Goal: Task Accomplishment & Management: Complete application form

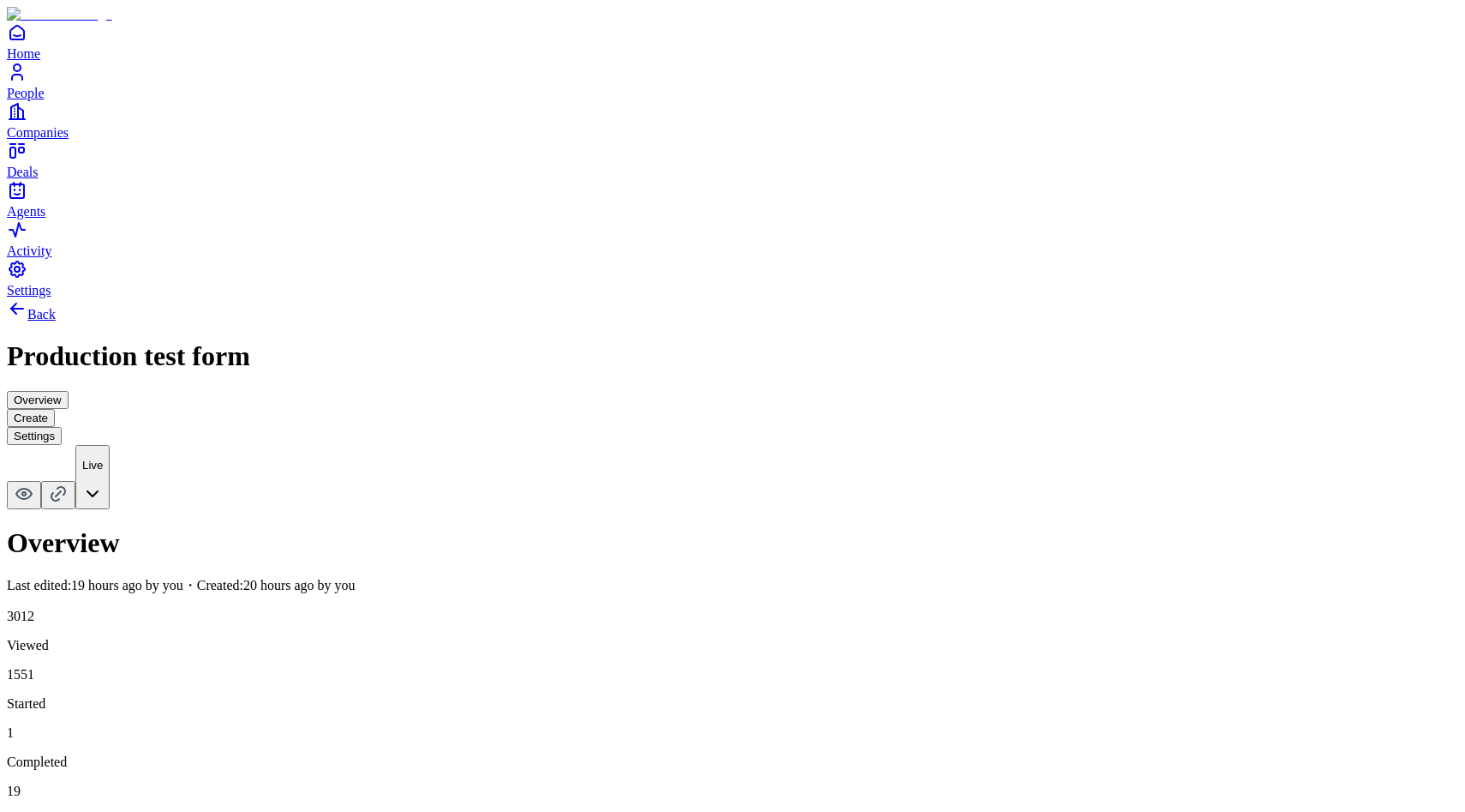
click at [55, 408] on button "Create" at bounding box center [31, 417] width 48 height 18
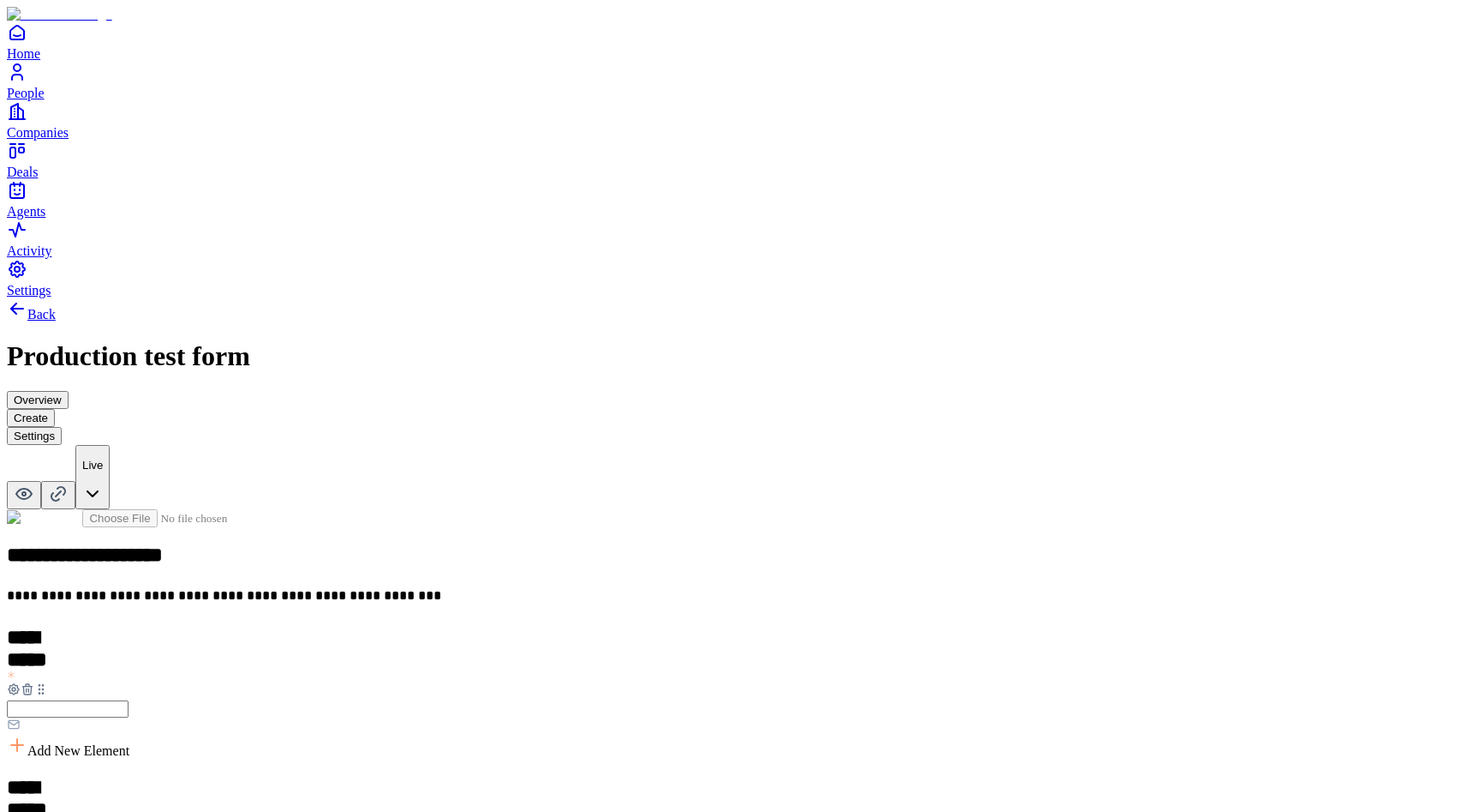
click at [62, 426] on button "Settings" at bounding box center [34, 435] width 55 height 18
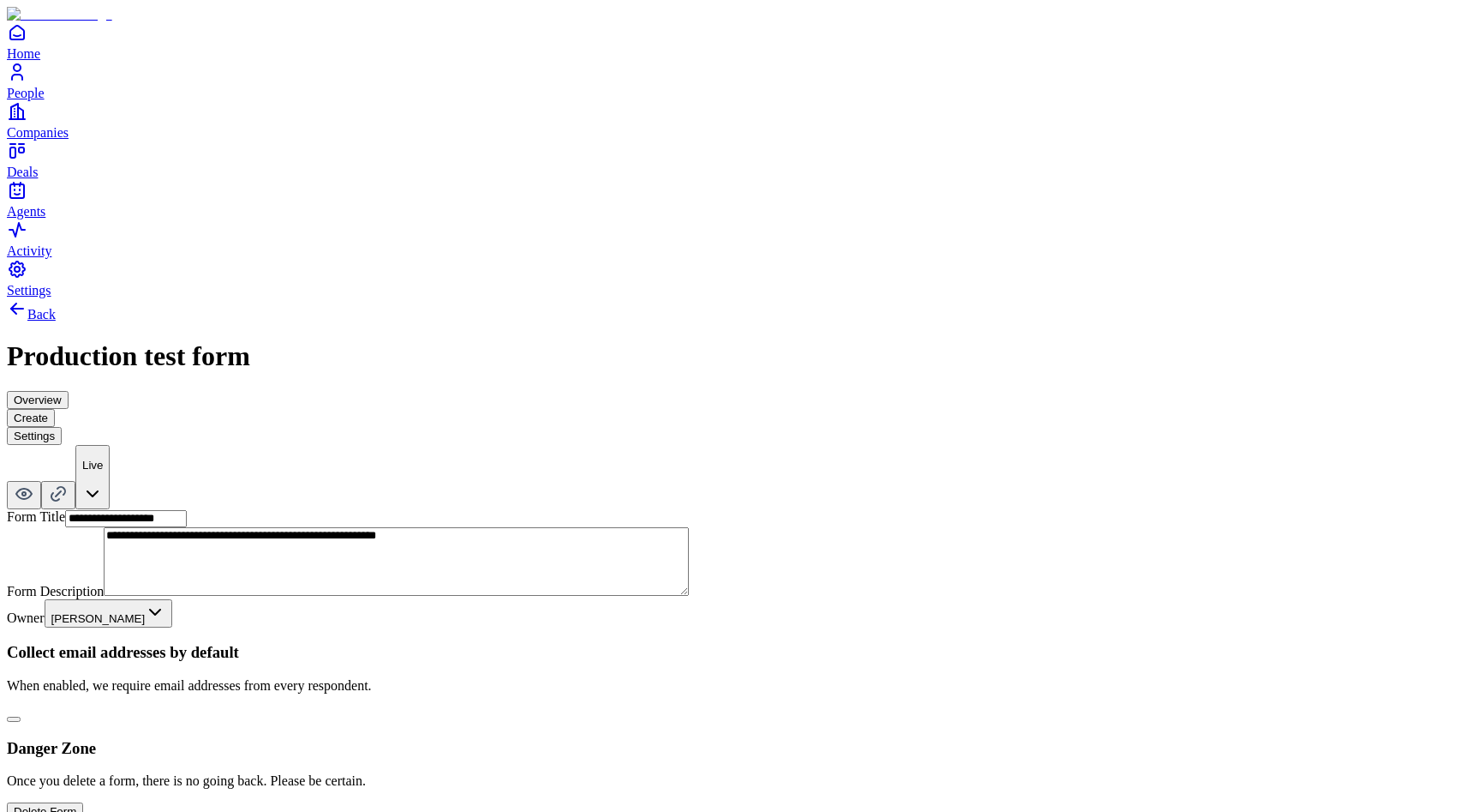
click at [55, 408] on button "Create" at bounding box center [31, 417] width 48 height 18
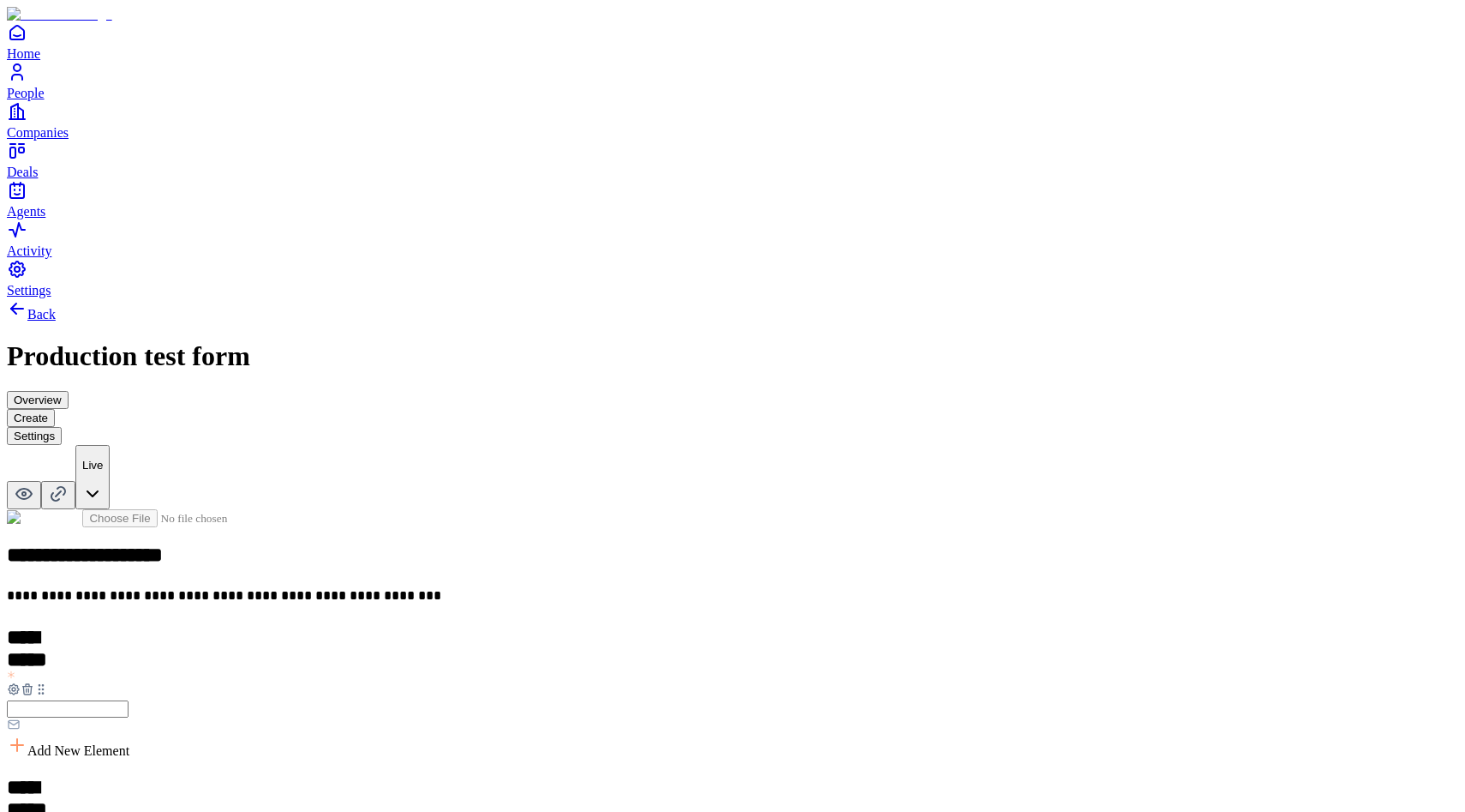
click at [56, 307] on link "Back" at bounding box center [31, 314] width 49 height 15
click at [69, 391] on button "Overview" at bounding box center [38, 400] width 62 height 18
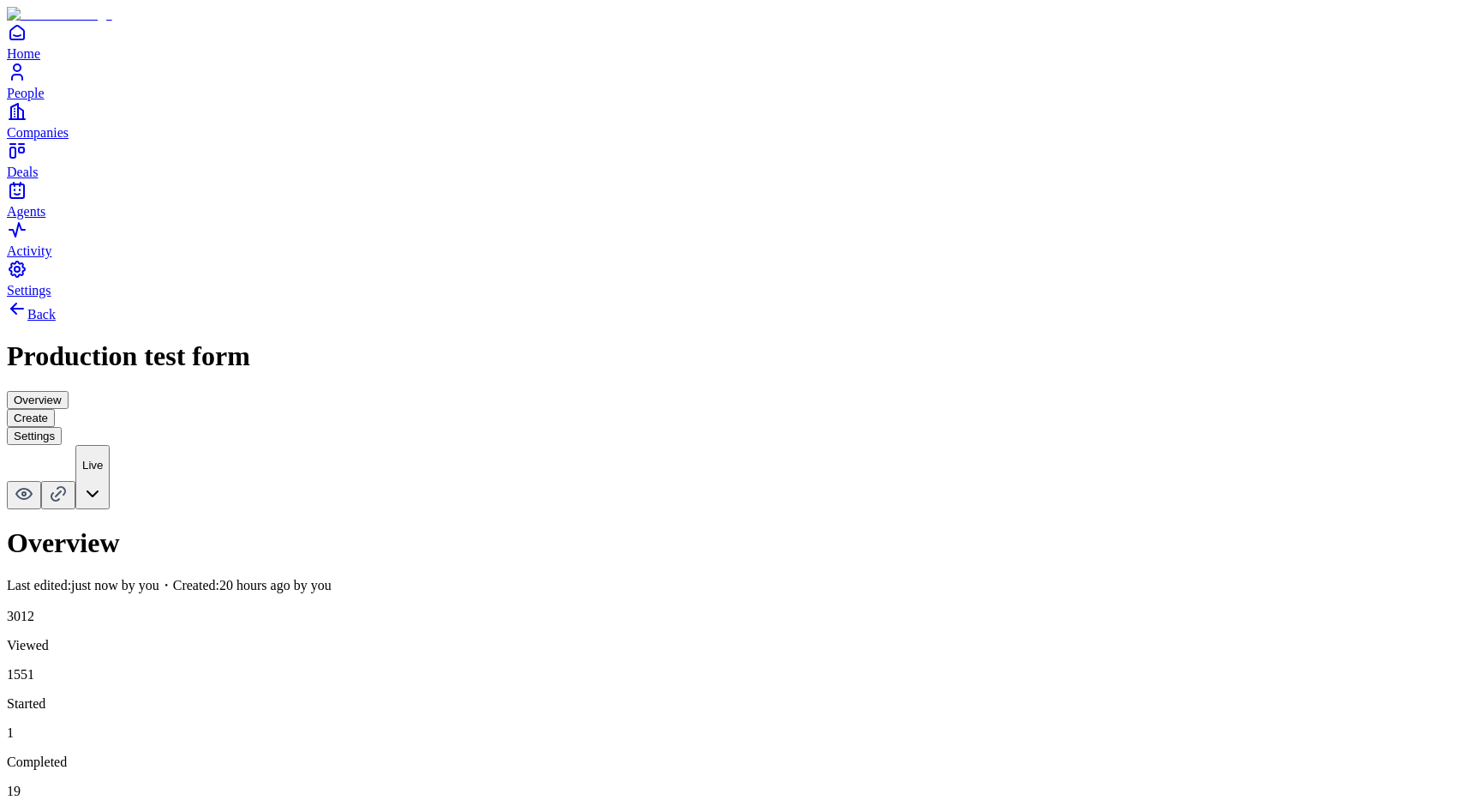
click at [55, 408] on button "Create" at bounding box center [31, 417] width 48 height 18
click at [62, 426] on button "Settings" at bounding box center [34, 435] width 55 height 18
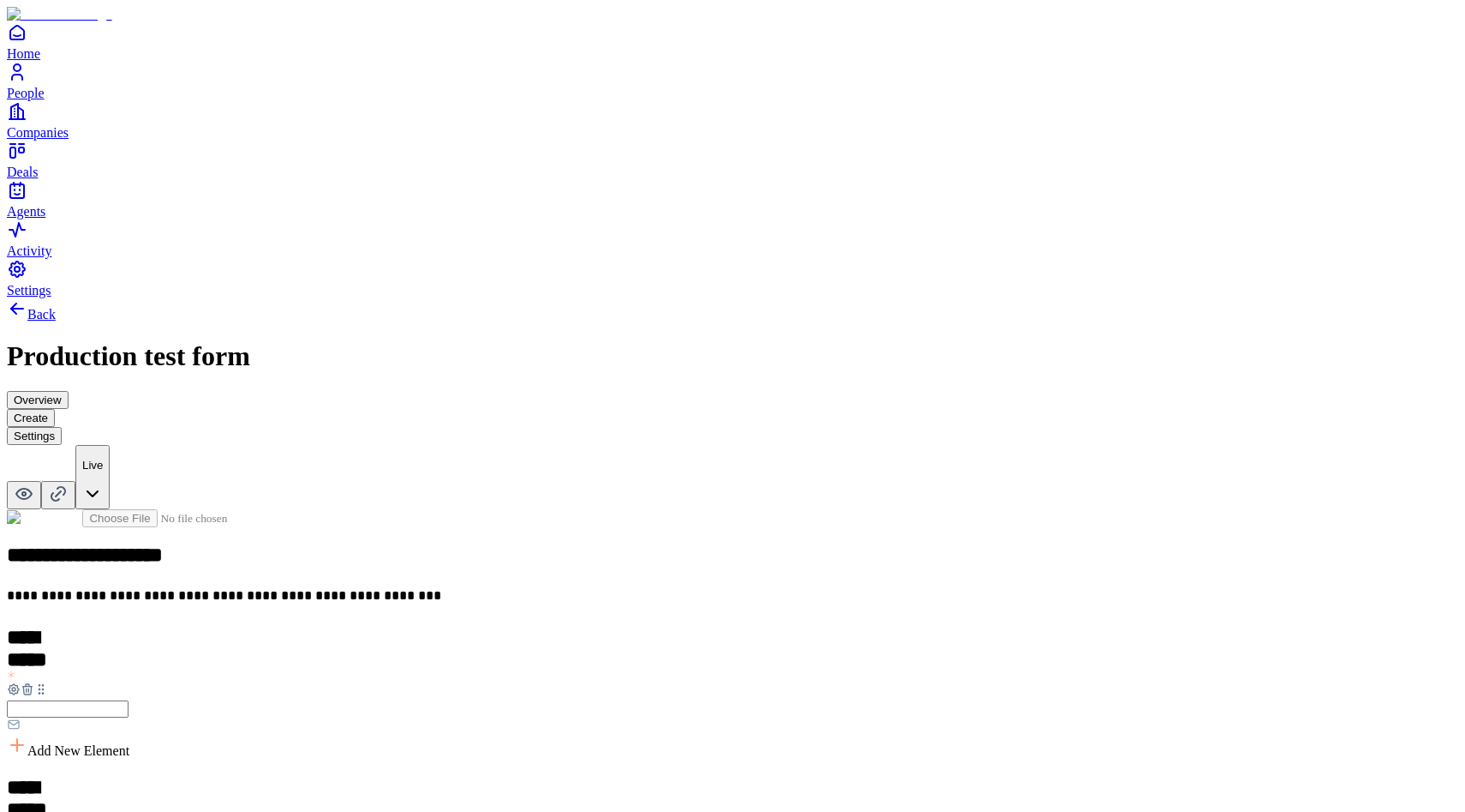
click at [62, 426] on button "Settings" at bounding box center [34, 435] width 55 height 18
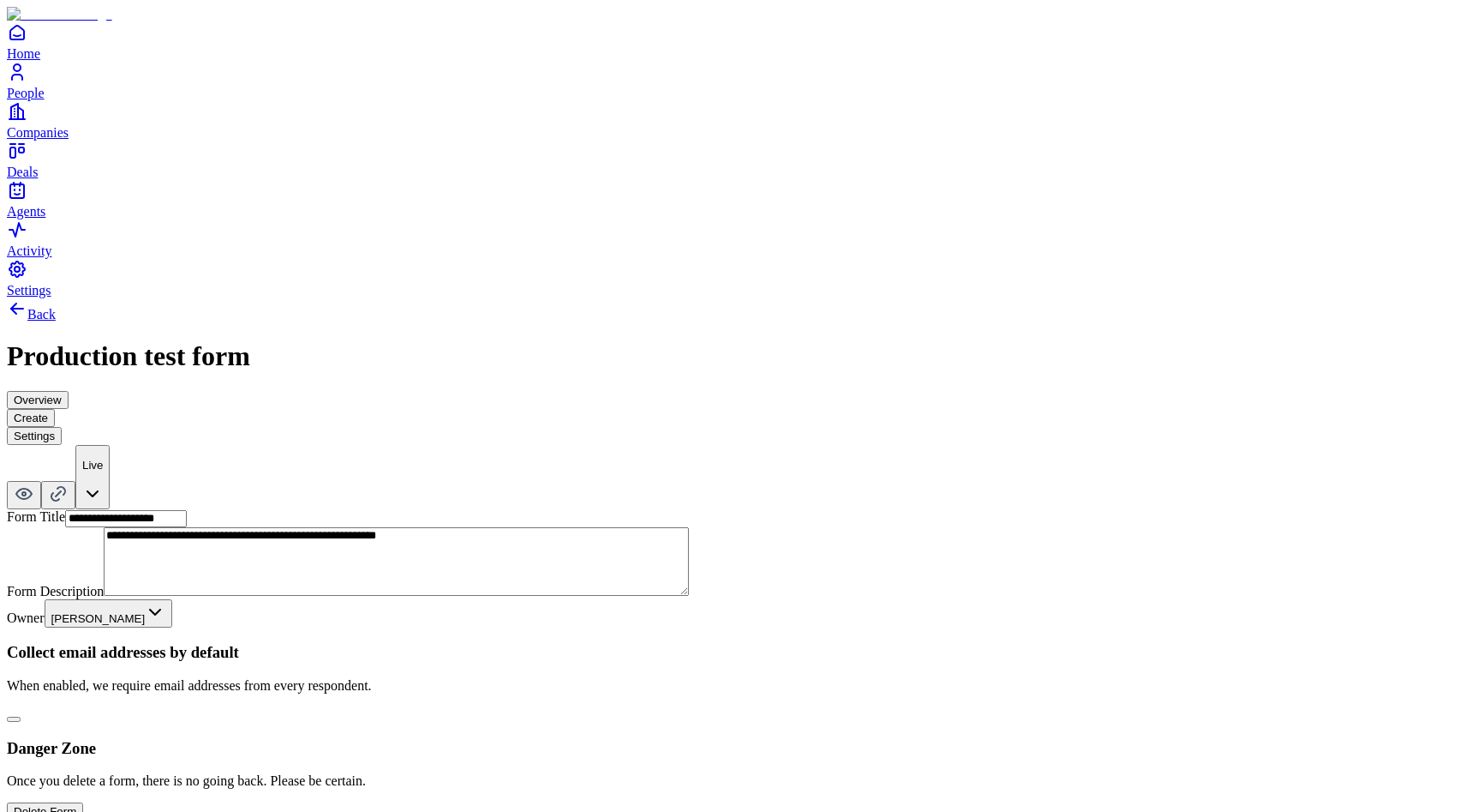
click at [69, 391] on button "Overview" at bounding box center [38, 400] width 62 height 18
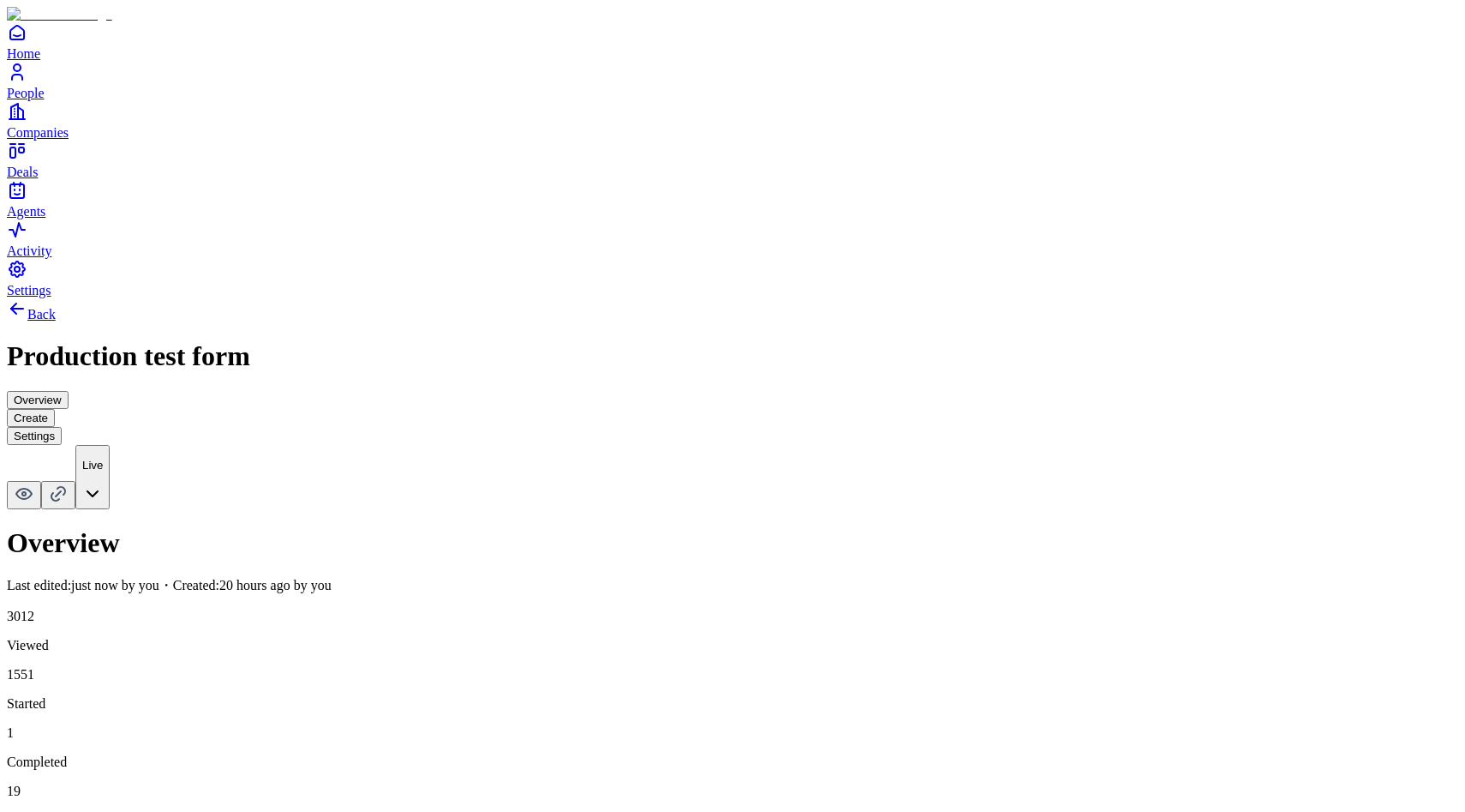
click at [55, 408] on button "Create" at bounding box center [31, 417] width 48 height 18
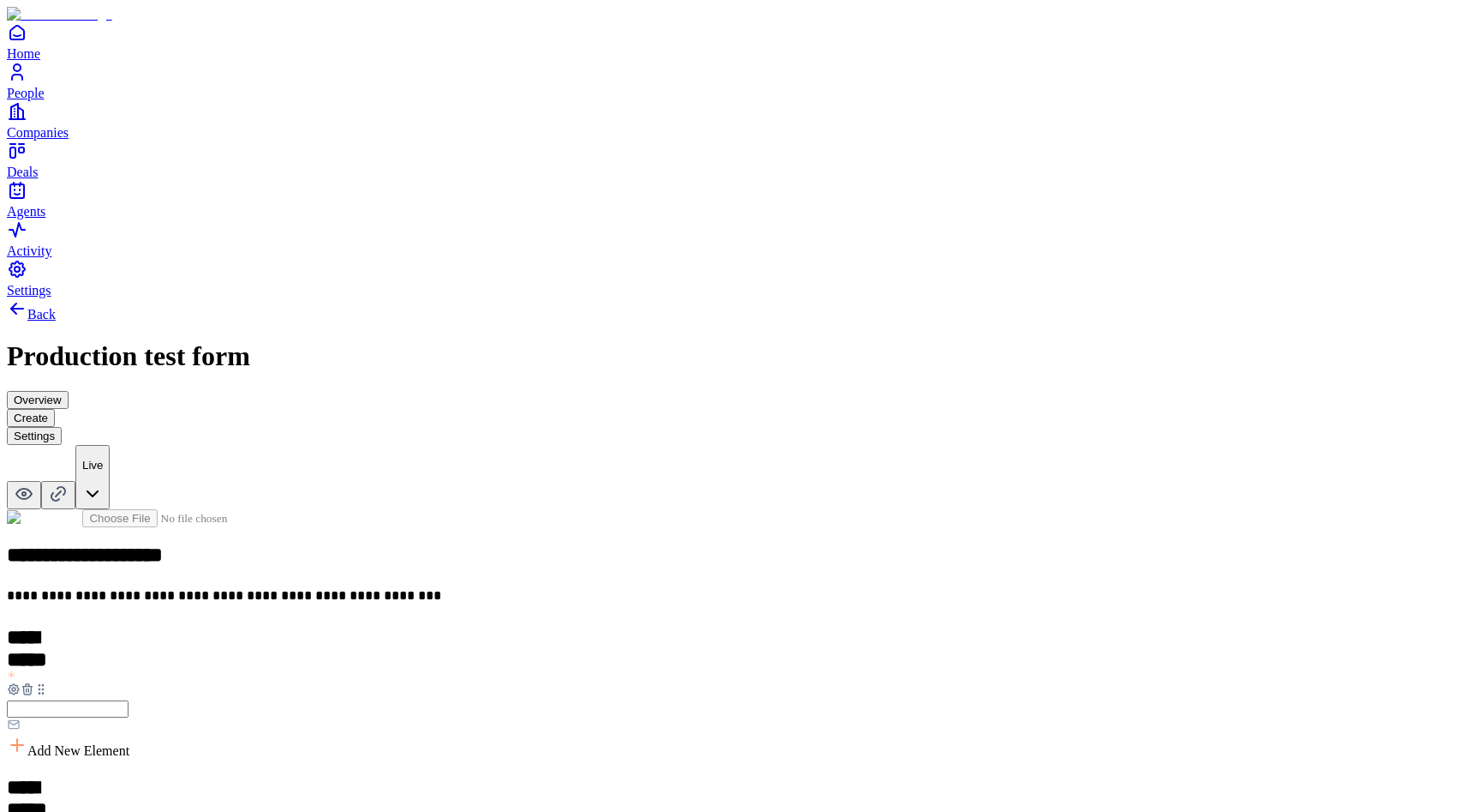
click at [69, 391] on button "Overview" at bounding box center [38, 400] width 62 height 18
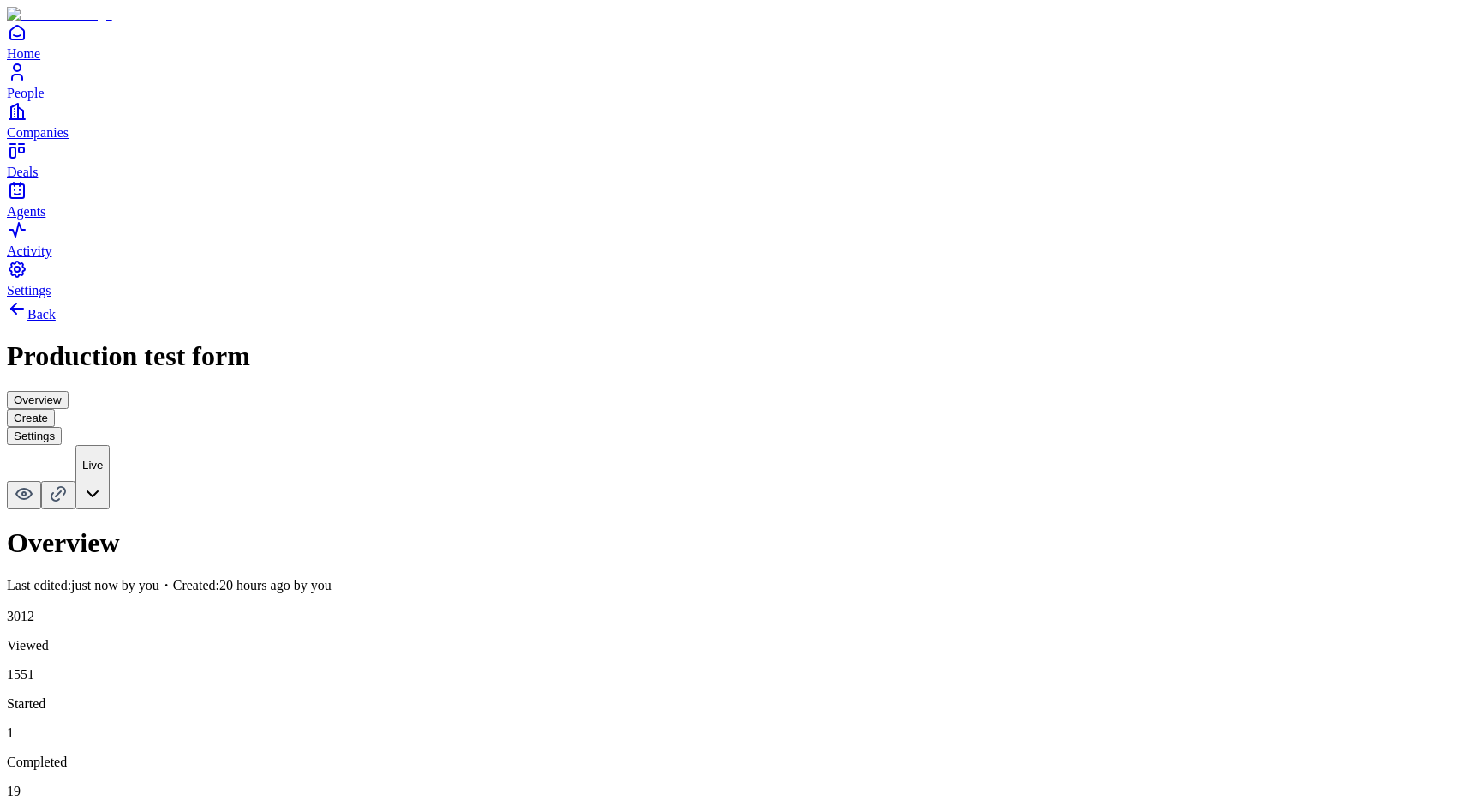
click at [55, 408] on button "Create" at bounding box center [31, 417] width 48 height 18
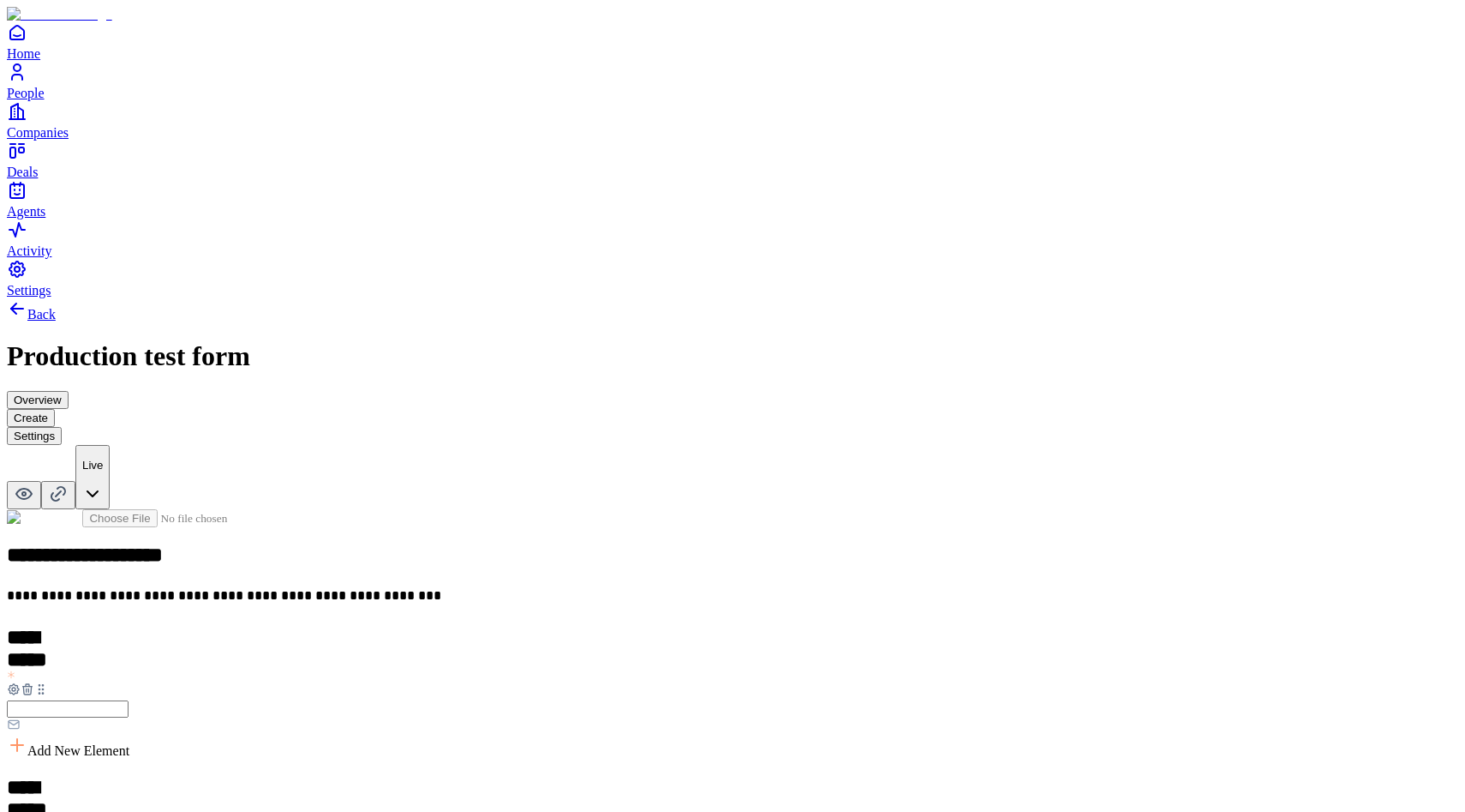
click at [62, 426] on button "Settings" at bounding box center [34, 435] width 55 height 18
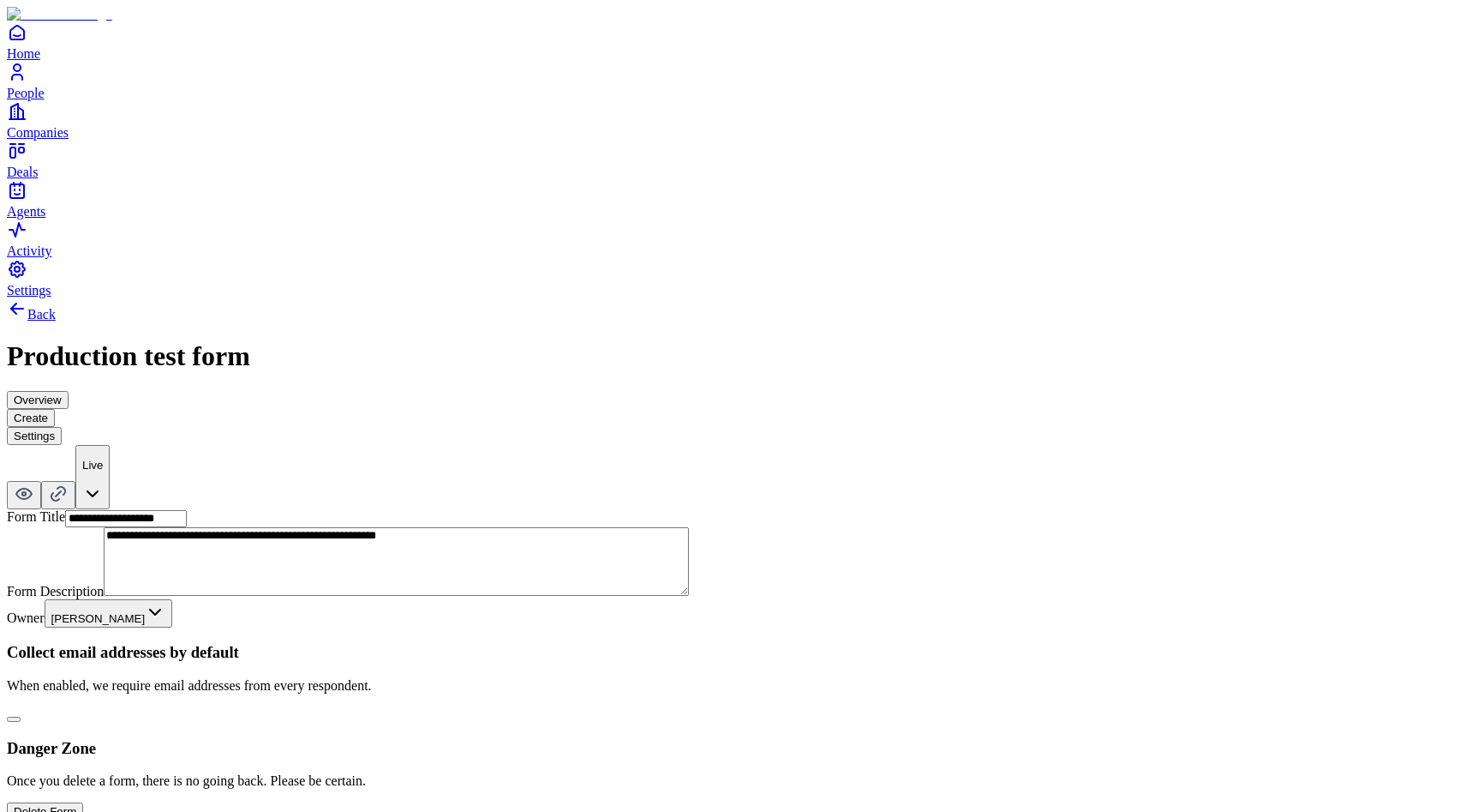
click at [55, 408] on button "Create" at bounding box center [31, 417] width 48 height 18
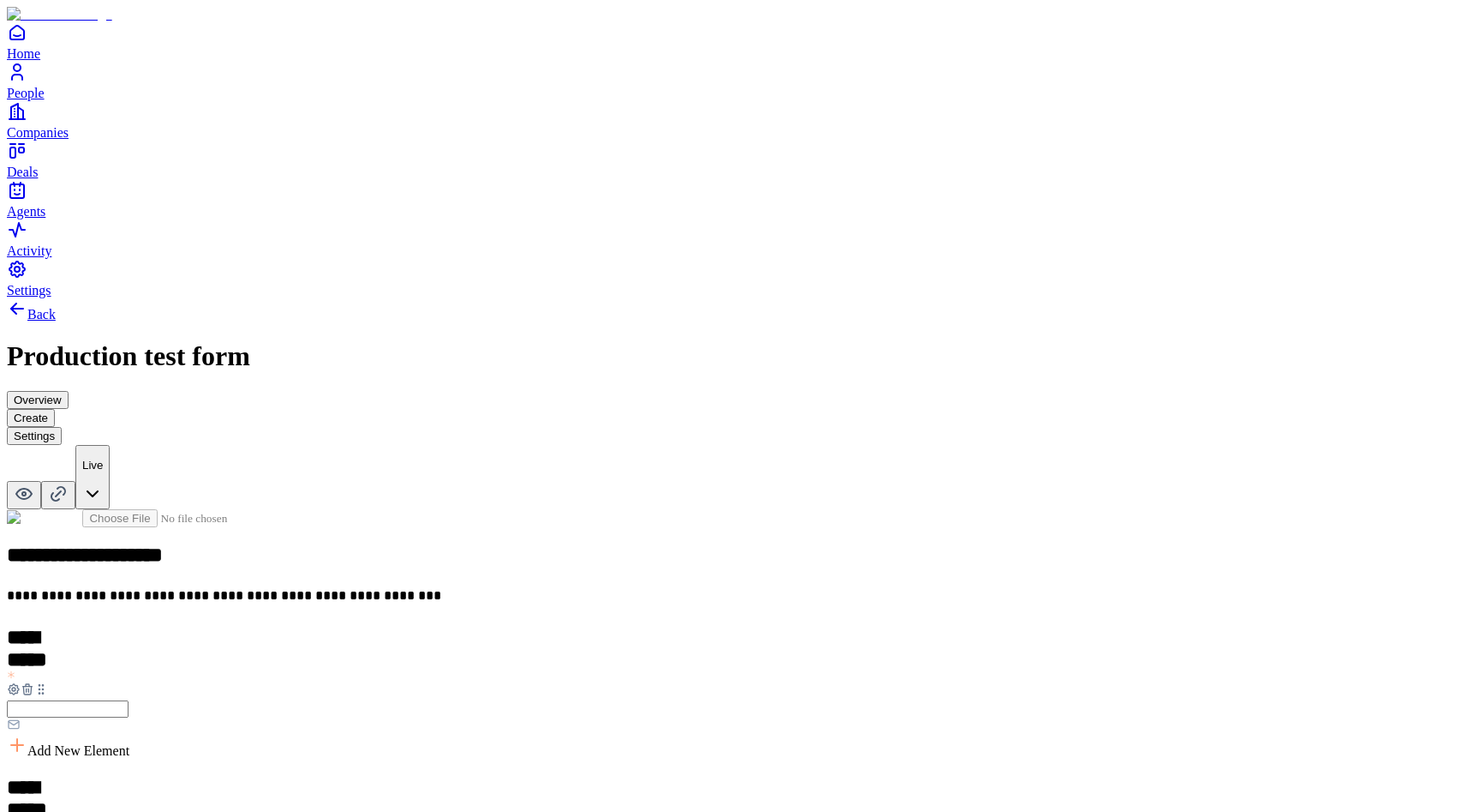
click at [18, 279] on icon "Settings" at bounding box center [17, 268] width 21 height 21
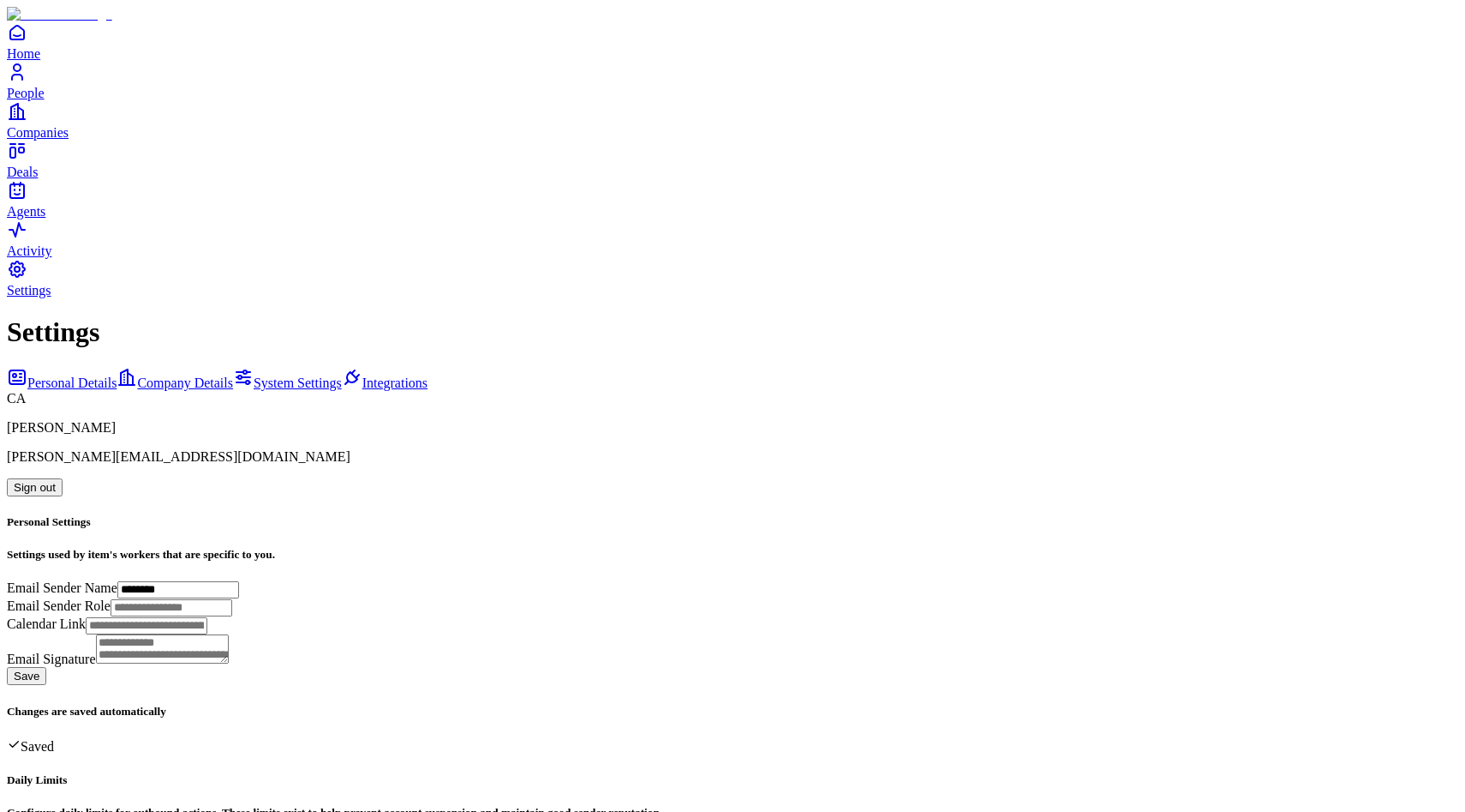
click at [63, 478] on button "Sign out" at bounding box center [35, 487] width 56 height 18
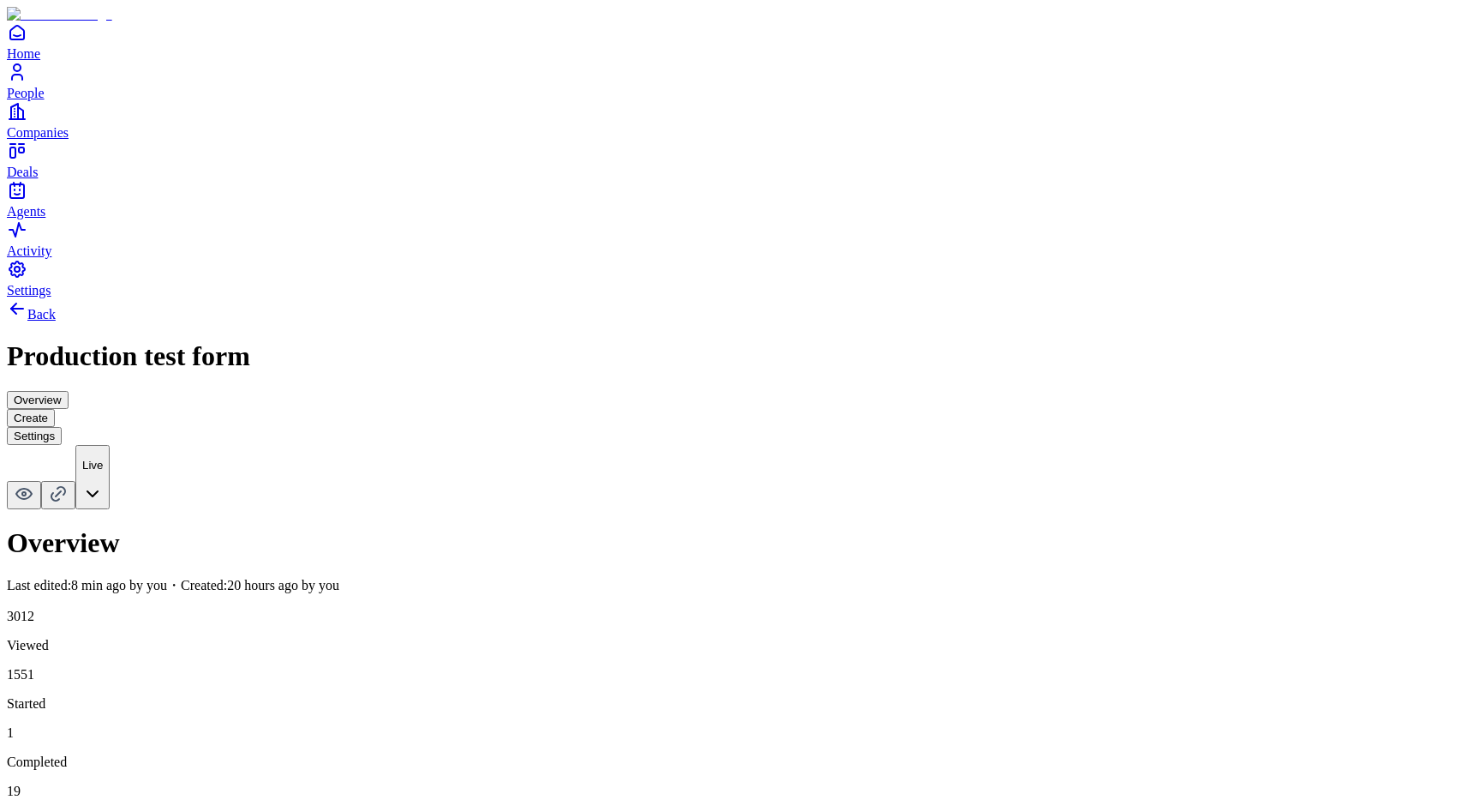
click at [55, 408] on button "Create" at bounding box center [31, 417] width 48 height 18
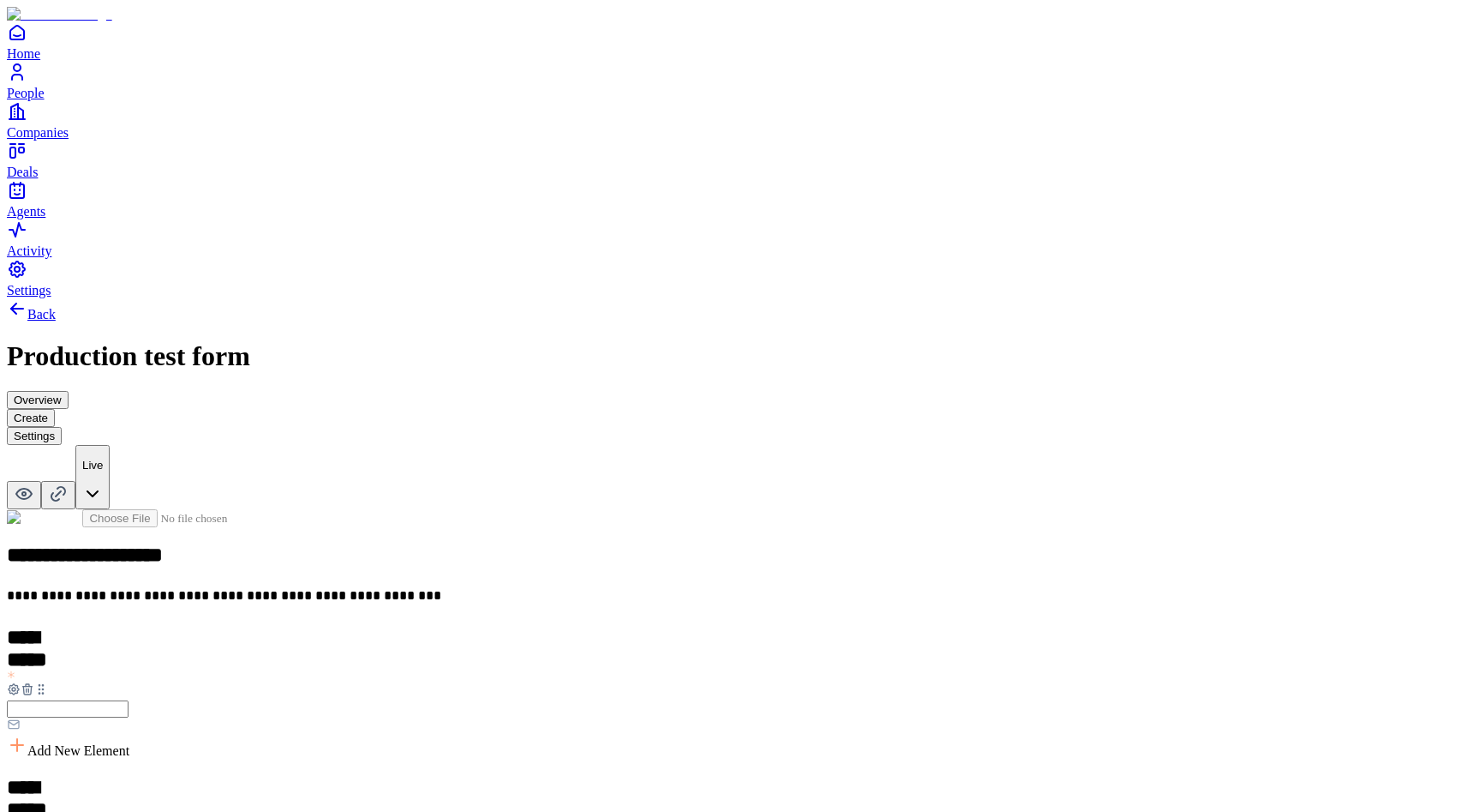
click at [62, 426] on button "Settings" at bounding box center [34, 435] width 55 height 18
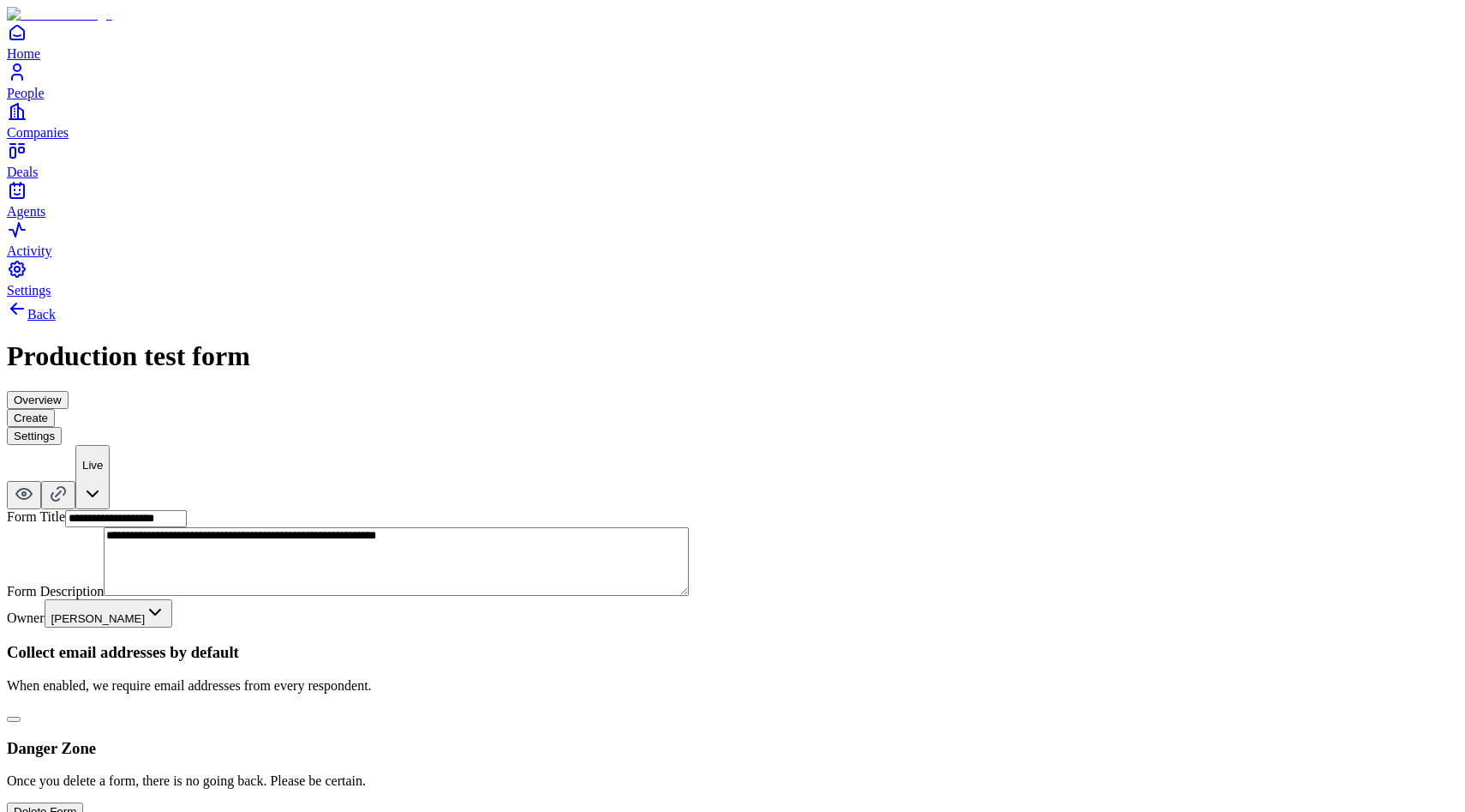
click at [55, 408] on button "Create" at bounding box center [31, 417] width 48 height 18
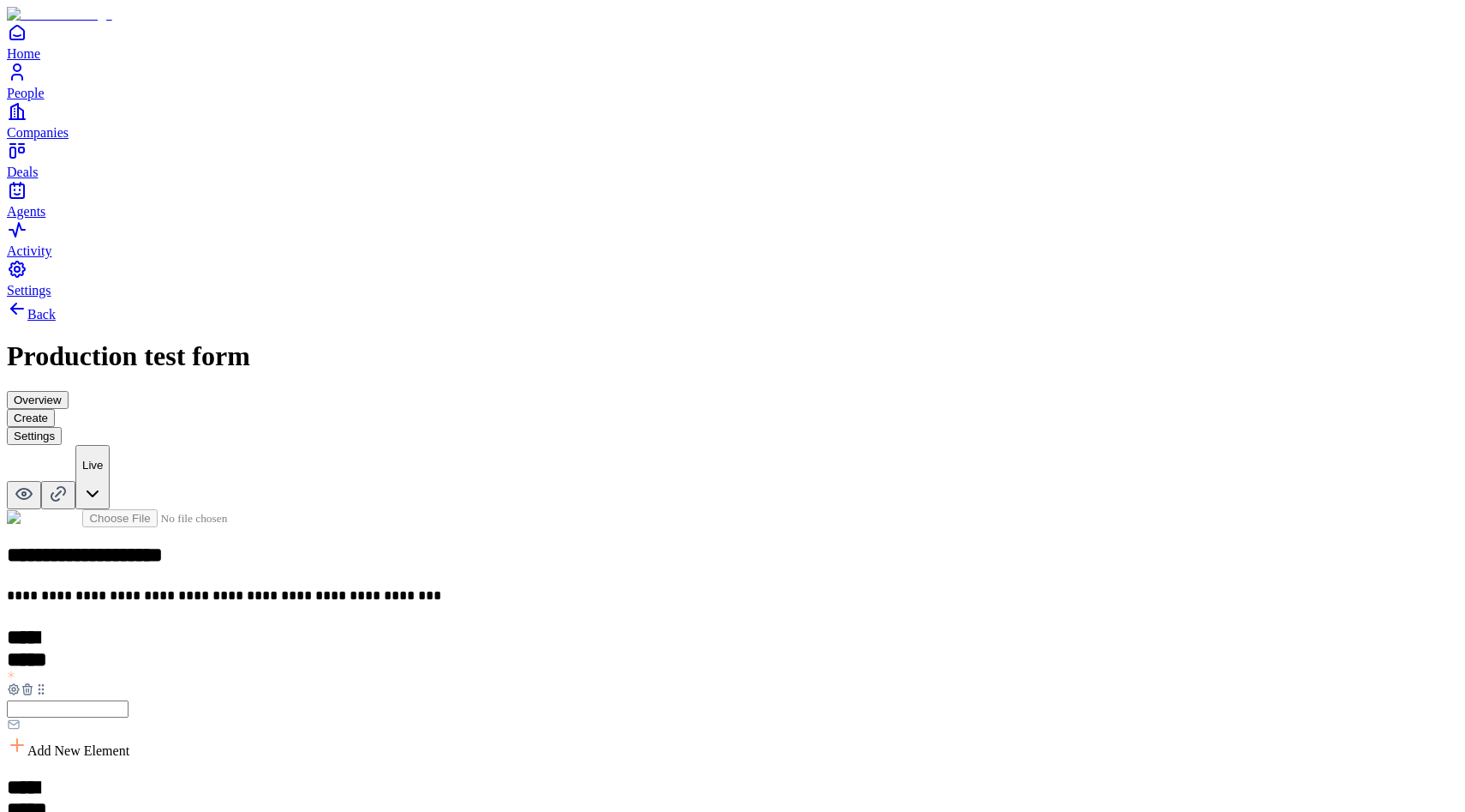
click at [69, 391] on button "Overview" at bounding box center [38, 400] width 62 height 18
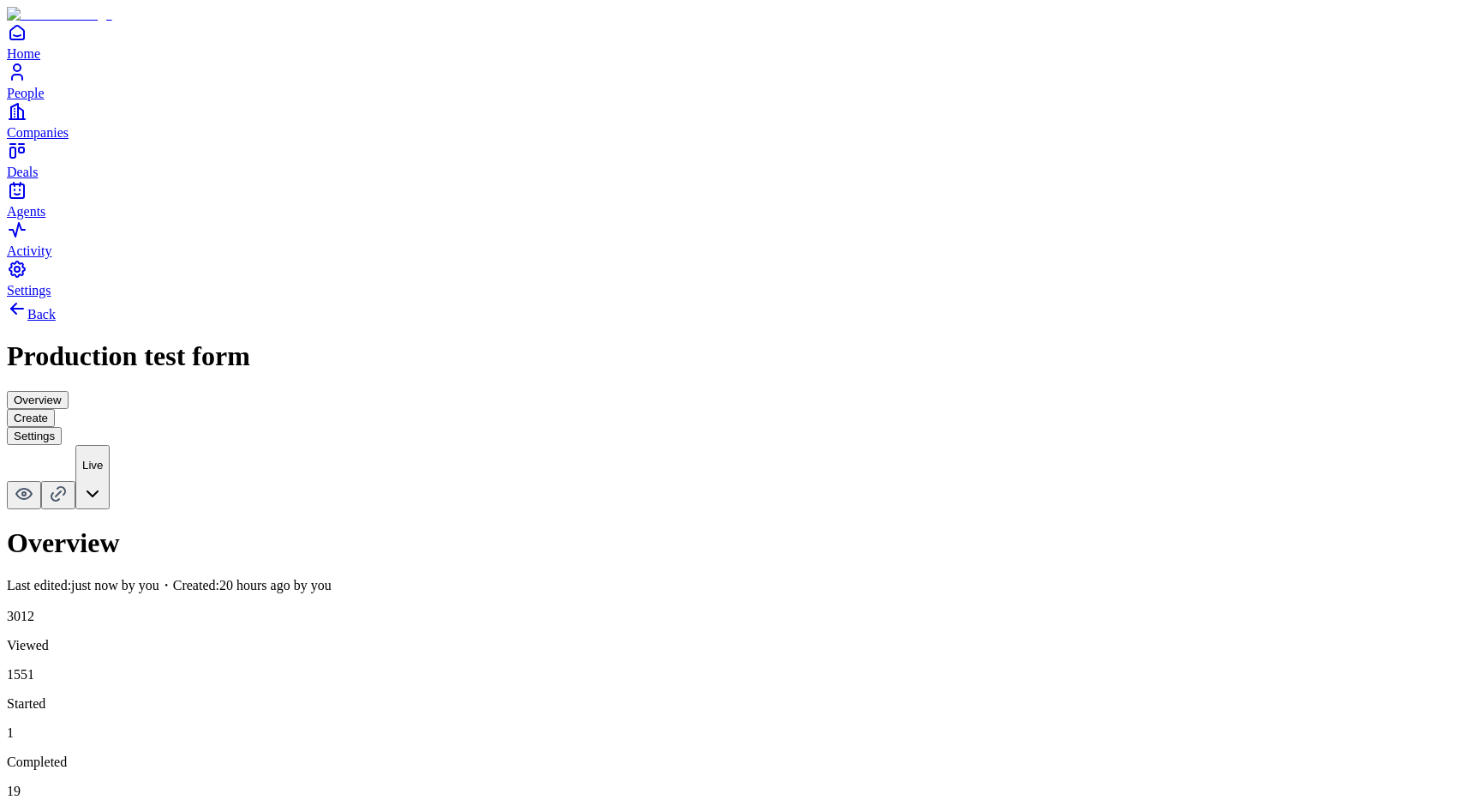
click at [55, 408] on button "Create" at bounding box center [31, 417] width 48 height 18
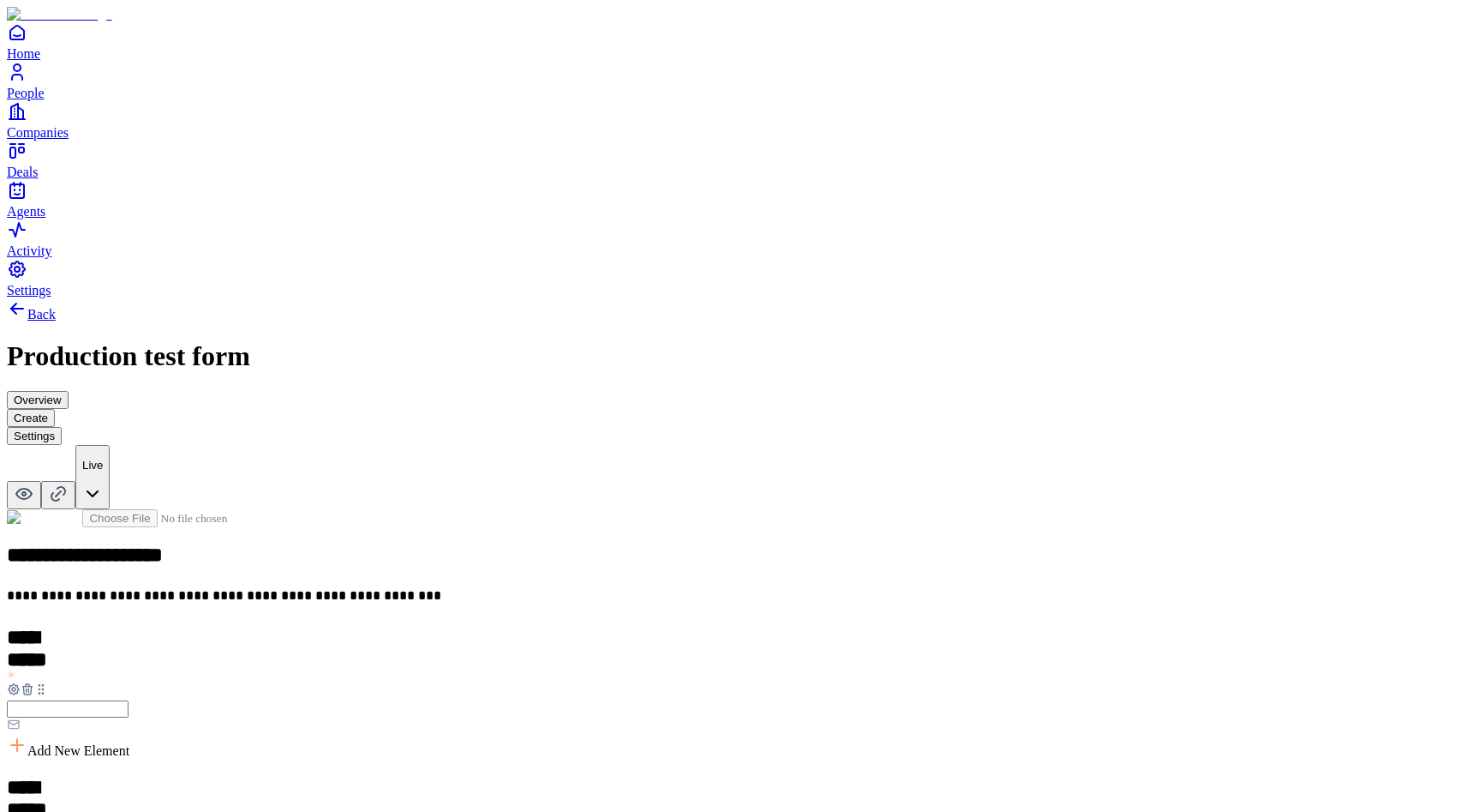
scroll to position [226, 0]
